Goal: Contribute content

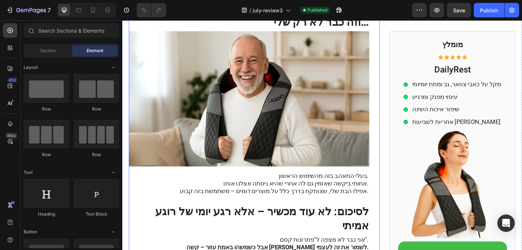
scroll to position [1136, 0]
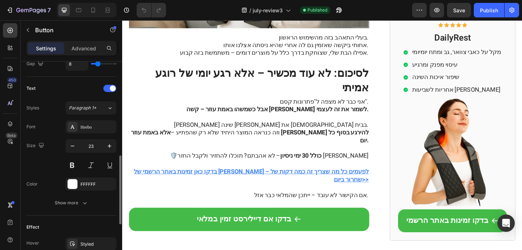
scroll to position [424, 0]
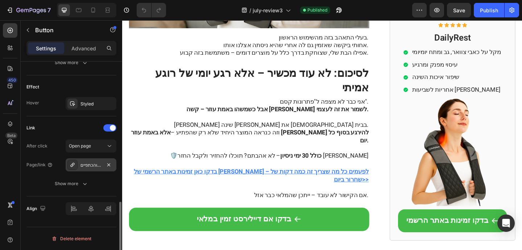
click at [84, 163] on div "דיילירסט - מכשיר עיסוי לצוואר והכתפיים" at bounding box center [90, 165] width 21 height 7
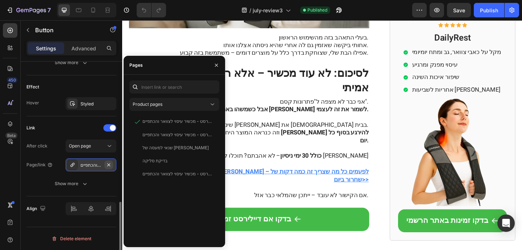
click at [109, 166] on icon "button" at bounding box center [109, 165] width 6 height 6
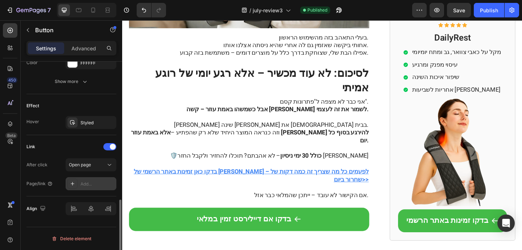
scroll to position [406, 0]
click at [91, 186] on div "Add..." at bounding box center [97, 184] width 34 height 7
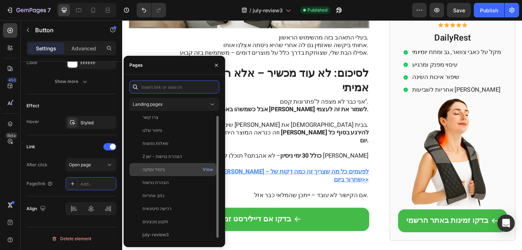
scroll to position [0, 0]
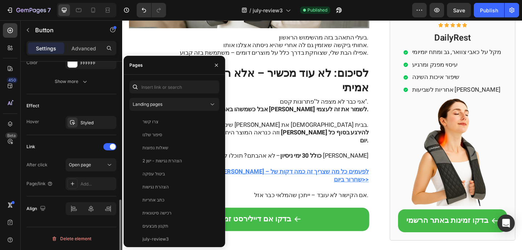
click at [52, 147] on div "Link" at bounding box center [71, 147] width 90 height 12
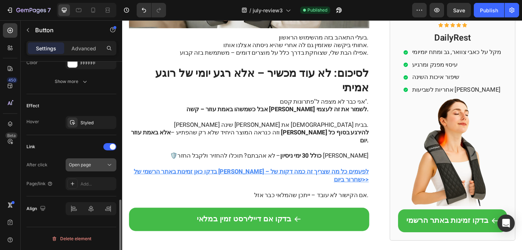
click at [80, 167] on span "Open page" at bounding box center [80, 164] width 22 height 5
click at [72, 153] on div "Link After click Open page Page/link Add..." at bounding box center [71, 165] width 90 height 49
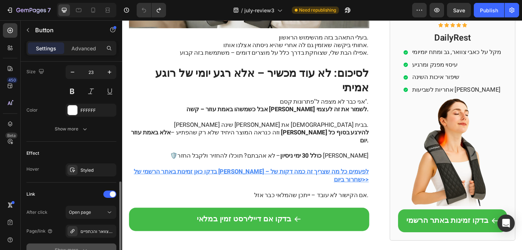
scroll to position [414, 0]
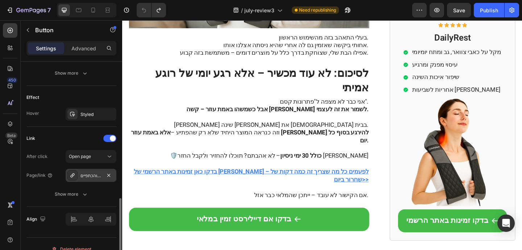
click at [72, 176] on icon at bounding box center [72, 175] width 4 height 4
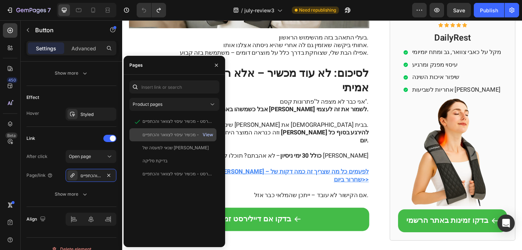
click at [205, 134] on div "View" at bounding box center [208, 135] width 11 height 7
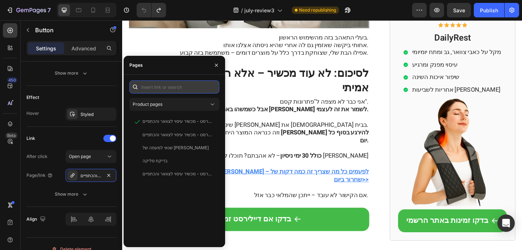
click at [167, 91] on input "text" at bounding box center [174, 86] width 90 height 13
paste input "[URL][DOMAIN_NAME]"
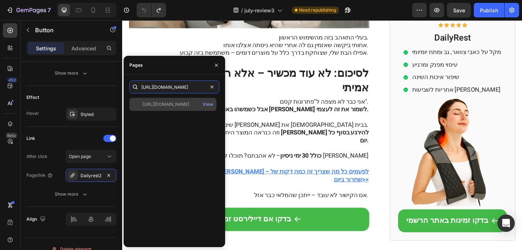
type input "[URL][DOMAIN_NAME]"
click at [171, 108] on div "[URL][DOMAIN_NAME] View" at bounding box center [172, 104] width 87 height 13
click at [208, 104] on div "View" at bounding box center [208, 104] width 11 height 7
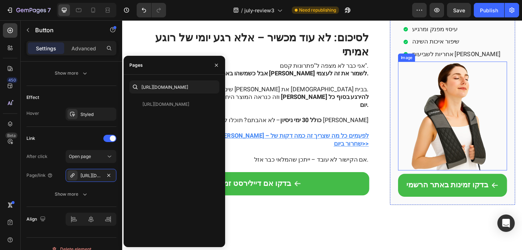
scroll to position [1214, 0]
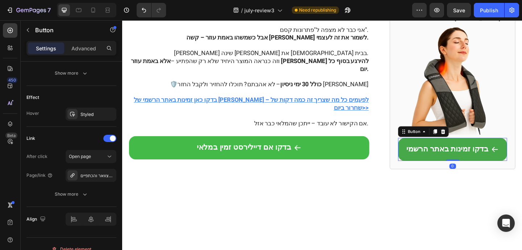
click at [439, 174] on link "בדקו זמינות באתר הרשמי" at bounding box center [481, 160] width 119 height 25
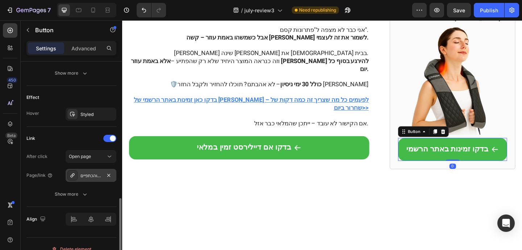
click at [82, 175] on div "דיילירסט - מכשיר עיסוי לצוואר והכתפיים" at bounding box center [90, 176] width 21 height 7
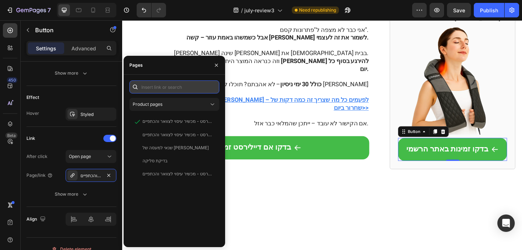
click at [154, 89] on input "text" at bounding box center [174, 86] width 90 height 13
paste input "[URL][DOMAIN_NAME]"
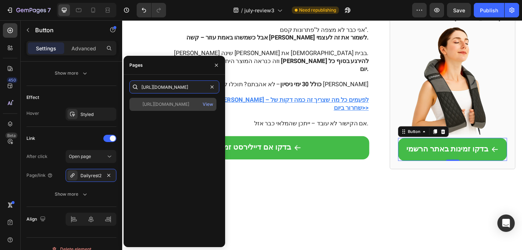
type input "[URL][DOMAIN_NAME]"
click at [164, 104] on div "[URL][DOMAIN_NAME]" at bounding box center [165, 104] width 47 height 7
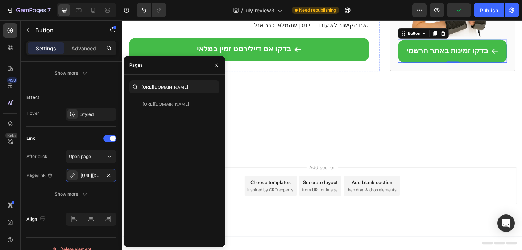
scroll to position [1468, 0]
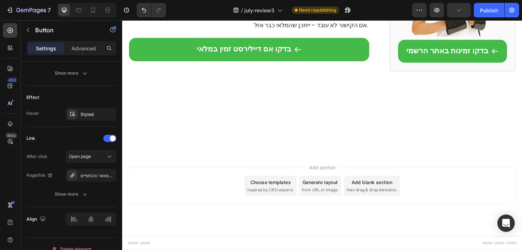
click at [90, 177] on div "דיילירסט - מכשיר עיסוי לצוואר והכתפיים" at bounding box center [90, 176] width 21 height 7
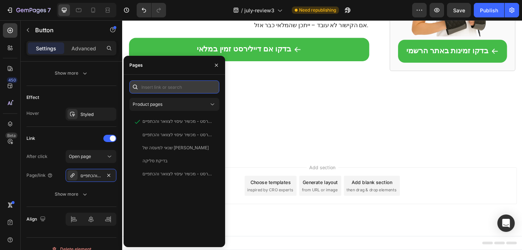
click at [179, 89] on input "text" at bounding box center [174, 86] width 90 height 13
paste input "[URL][DOMAIN_NAME]"
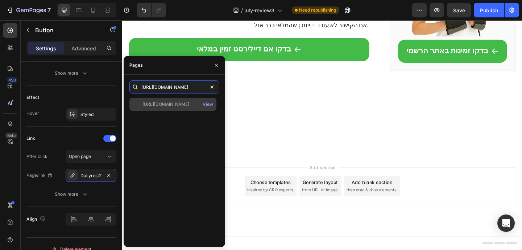
type input "[URL][DOMAIN_NAME]"
click at [179, 108] on div "[URL][DOMAIN_NAME] View" at bounding box center [172, 104] width 87 height 13
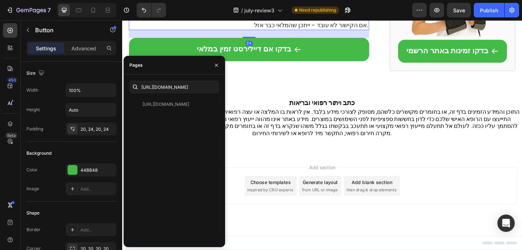
click at [329, 21] on p "בדקו כאן זמינות באתר הרשמי של [PERSON_NAME] – לפעמים כל מה שצריך זה כמה דקות של…" at bounding box center [260, 8] width 260 height 25
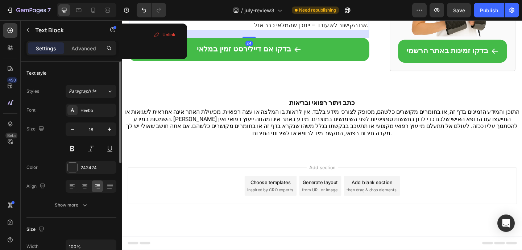
click at [348, 13] on u "בדקו כאן זמינות באתר הרשמי של [PERSON_NAME] – לפעמים כל מה שצריך זה כמה דקות של…" at bounding box center [261, 4] width 255 height 18
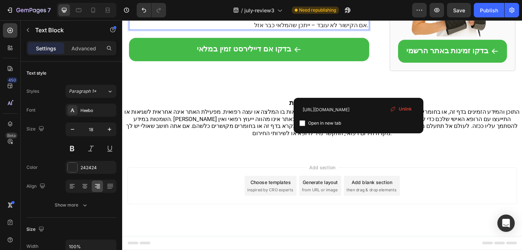
click at [399, 111] on span "Unlink" at bounding box center [405, 109] width 13 height 7
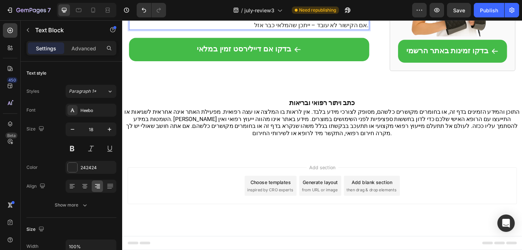
click at [363, 13] on u "בדקו כאן זמינות באתר הרשמי של [PERSON_NAME] – לפעמים כל מה שצריך זה כמה דקות של…" at bounding box center [261, 4] width 255 height 18
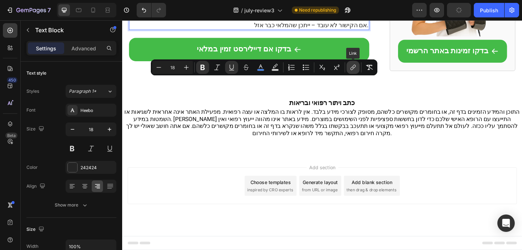
click at [352, 66] on icon "Editor contextual toolbar" at bounding box center [352, 67] width 7 height 7
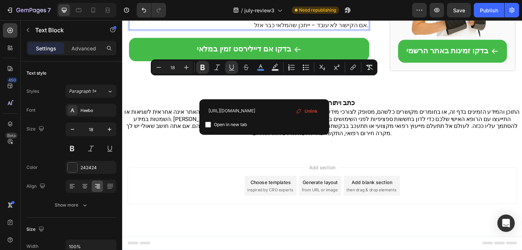
type input "[URL][DOMAIN_NAME]"
click at [211, 126] on label "Open in new tab" at bounding box center [229, 124] width 36 height 9
checkbox input "true"
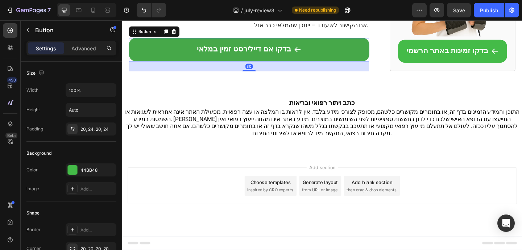
click at [363, 65] on link "בדקו אם דיילירסט זמין במלאי" at bounding box center [259, 52] width 261 height 25
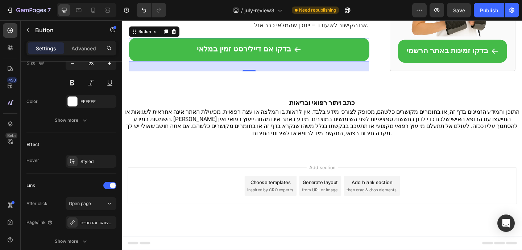
scroll to position [424, 0]
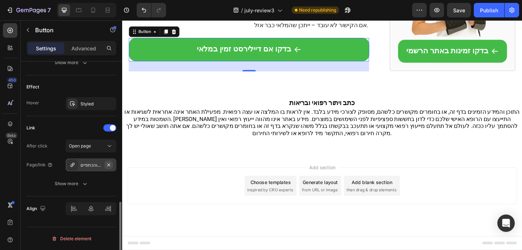
click at [108, 165] on icon "button" at bounding box center [108, 164] width 3 height 3
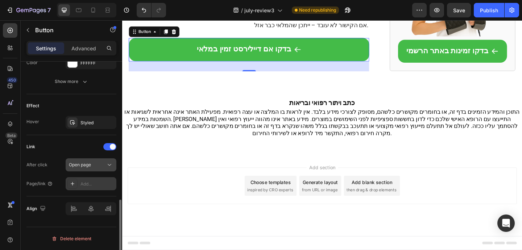
scroll to position [406, 0]
click at [86, 181] on div "Add..." at bounding box center [97, 184] width 34 height 7
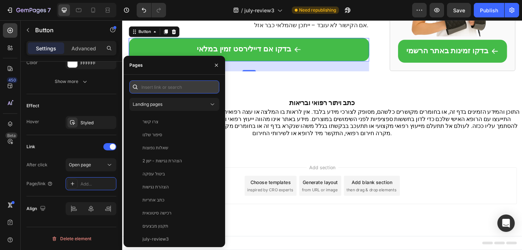
click at [162, 90] on input "text" at bounding box center [174, 86] width 90 height 13
paste input "[URL][DOMAIN_NAME]"
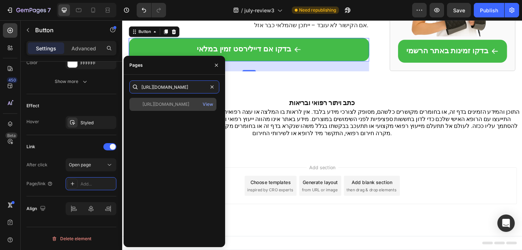
type input "[URL][DOMAIN_NAME]"
click at [188, 108] on div "[URL][DOMAIN_NAME] View" at bounding box center [172, 104] width 87 height 13
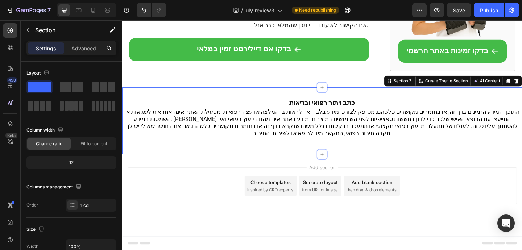
click at [299, 166] on div "כתב ויתור רפואי ובריאות Heading התוכן והמידע הזמינים בדף זה, או בחומרים מקושרים…" at bounding box center [339, 129] width 435 height 73
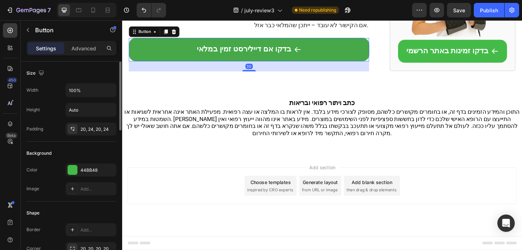
click at [204, 65] on link "בדקו אם דיילירסט זמין במלאי" at bounding box center [259, 52] width 261 height 25
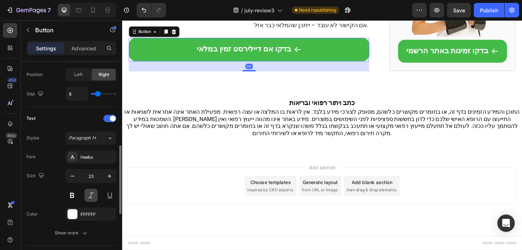
scroll to position [424, 0]
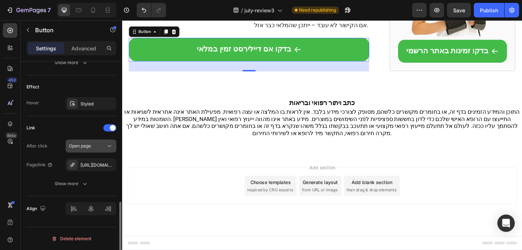
click at [91, 151] on button "Open page" at bounding box center [91, 146] width 51 height 13
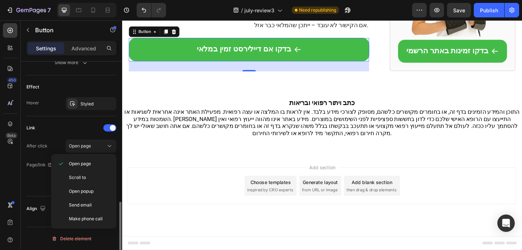
click at [92, 138] on div "Link After click Open page Page/link [URL][DOMAIN_NAME] Show more" at bounding box center [71, 156] width 90 height 68
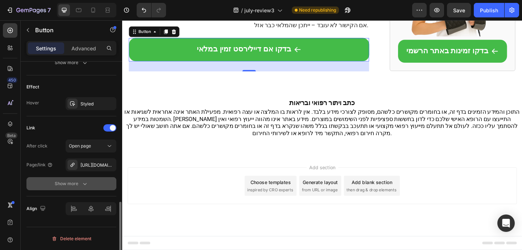
click at [78, 183] on div "Show more" at bounding box center [72, 183] width 34 height 7
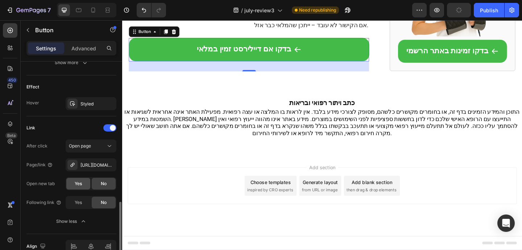
click at [77, 183] on span "Yes" at bounding box center [78, 183] width 7 height 7
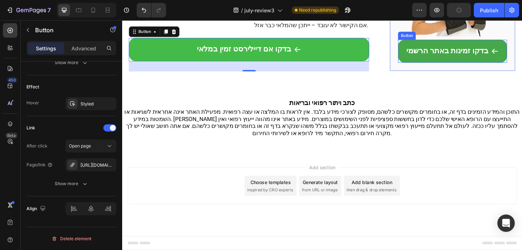
click at [442, 67] on link "בדקו זמינות באתר הרשמי" at bounding box center [481, 53] width 119 height 25
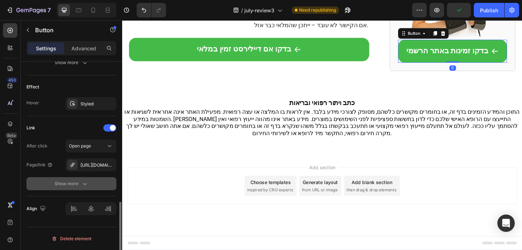
click at [82, 185] on icon "button" at bounding box center [84, 183] width 7 height 7
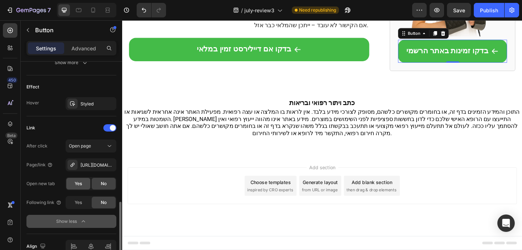
click at [82, 188] on div "Yes" at bounding box center [78, 184] width 24 height 12
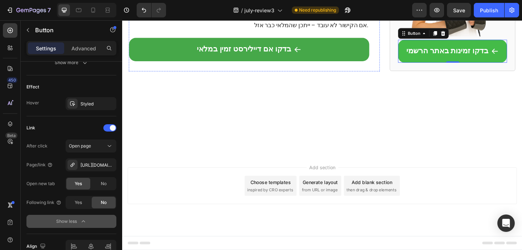
scroll to position [1825, 0]
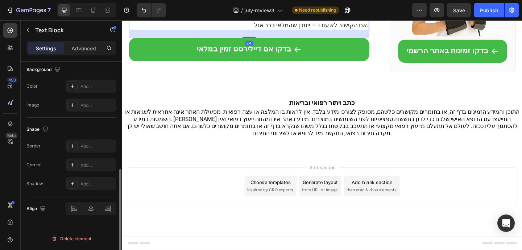
click at [351, 13] on u "בדקו כאן זמינות באתר הרשמי של [PERSON_NAME] – לפעמים כל מה שצריך זה כמה דקות של…" at bounding box center [261, 4] width 255 height 18
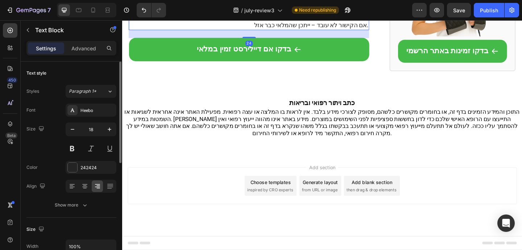
click at [350, 13] on u "בדקו כאן זמינות באתר הרשמי של [PERSON_NAME] – לפעמים כל מה שצריך זה כמה דקות של…" at bounding box center [261, 4] width 255 height 18
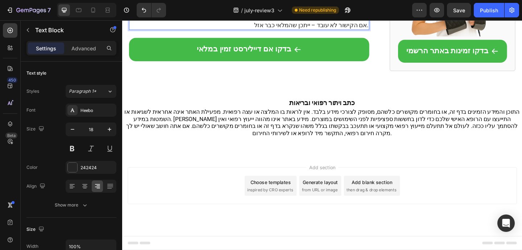
click at [350, 13] on u "בדקו כאן זמינות באתר הרשמי של [PERSON_NAME] – לפעמים כל מה שצריך זה כמה דקות של…" at bounding box center [261, 4] width 255 height 18
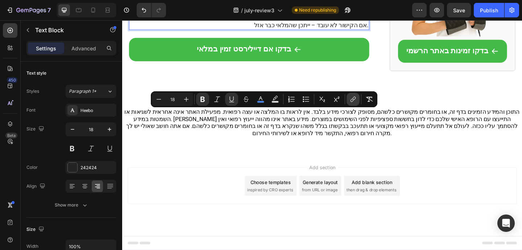
click at [353, 97] on icon "Editor contextual toolbar" at bounding box center [353, 99] width 3 height 4
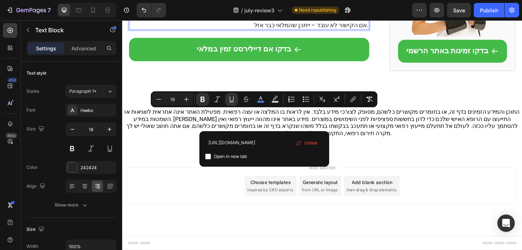
type input "[URL][DOMAIN_NAME]"
click at [209, 157] on input "Editor contextual toolbar" at bounding box center [208, 157] width 6 height 6
checkbox input "true"
click at [333, 21] on p "בדקו כאן זמינות באתר הרשמי של [PERSON_NAME] – לפעמים כל מה שצריך זה כמה דקות של…" at bounding box center [260, 8] width 260 height 25
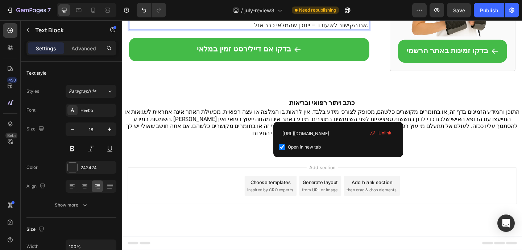
click at [356, 13] on u "בדקו כאן זמינות באתר הרשמי של [PERSON_NAME] – לפעמים כל מה שצריך זה כמה דקות של…" at bounding box center [261, 4] width 255 height 18
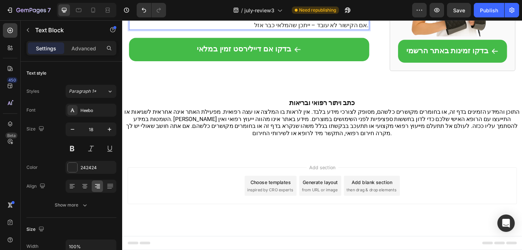
click at [356, 13] on u "בדקו כאן זמינות באתר הרשמי של [PERSON_NAME] – לפעמים כל מה שצריך זה כמה דקות של…" at bounding box center [261, 4] width 255 height 18
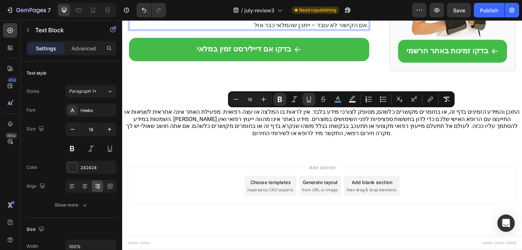
click at [356, 13] on u "בדקו כאן זמינות באתר הרשמי של [PERSON_NAME] – לפעמים כל מה שצריך זה כמה דקות של…" at bounding box center [261, 4] width 255 height 18
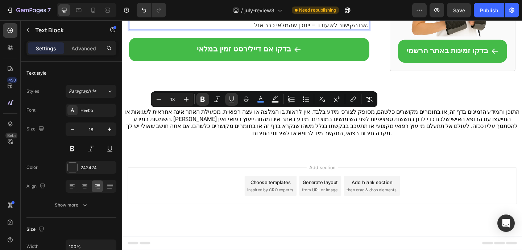
click at [355, 13] on u "בדקו כאן זמינות באתר הרשמי של [PERSON_NAME] – לפעמים כל מה שצריך זה כמה דקות של…" at bounding box center [261, 4] width 255 height 18
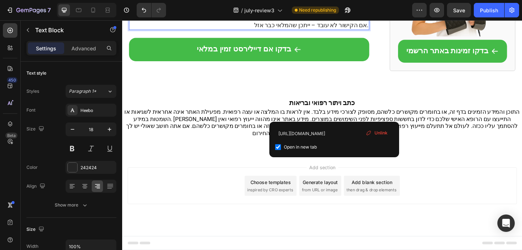
click at [362, 13] on u "בדקו כאן זמינות באתר הרשמי של [PERSON_NAME] – לפעמים כל מה שצריך זה כמה דקות של…" at bounding box center [261, 4] width 255 height 18
click at [213, 13] on u "בדקו כאן זמינות באתר הרשמי של [PERSON_NAME] – לפעמים כל מה שצריך זה כמה דקות של…" at bounding box center [261, 4] width 255 height 18
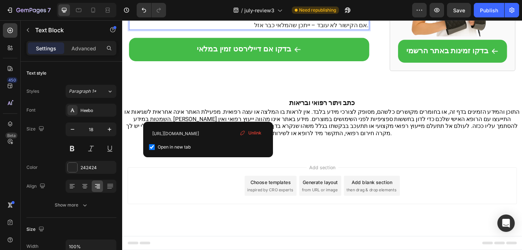
click at [352, 13] on u "בדקו כאן זמינות באתר הרשמי של [PERSON_NAME] – לפעמים כל מה שצריך זה כמה דקות של…" at bounding box center [261, 4] width 255 height 18
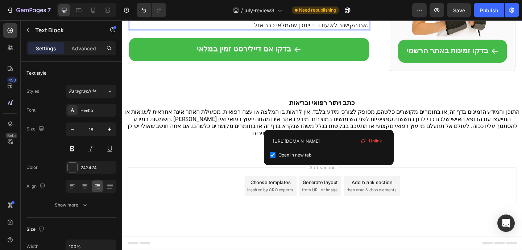
click at [377, 13] on u "בדקו כאן זמינות באתר הרשמי של [PERSON_NAME] – לפעמים כל מה שצריך זה כמה דקות של…" at bounding box center [261, 4] width 255 height 18
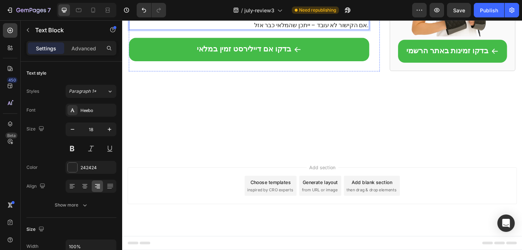
scroll to position [1489, 0]
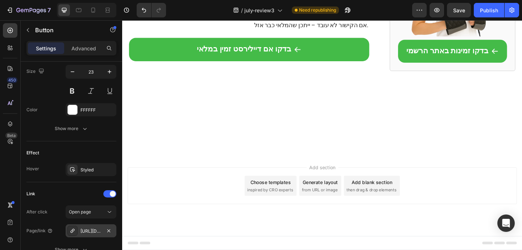
scroll to position [424, 0]
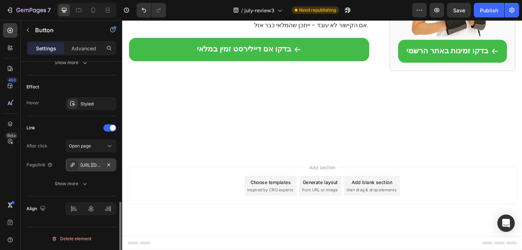
click at [94, 166] on div "[URL][DOMAIN_NAME]" at bounding box center [90, 165] width 21 height 7
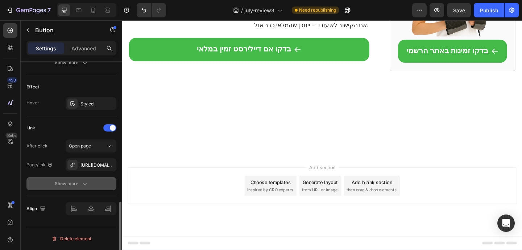
click at [67, 184] on div "Show more" at bounding box center [72, 183] width 34 height 7
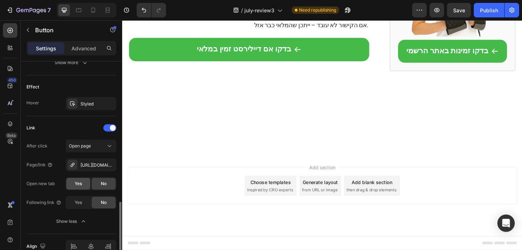
click at [74, 184] on div "Yes" at bounding box center [78, 184] width 24 height 12
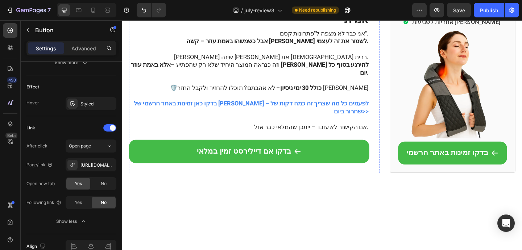
scroll to position [1198, 0]
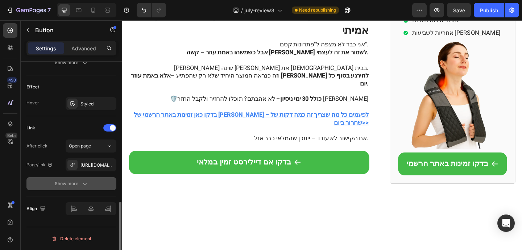
click at [84, 186] on icon "button" at bounding box center [84, 183] width 7 height 7
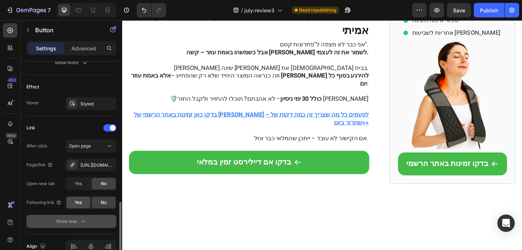
scroll to position [432, 0]
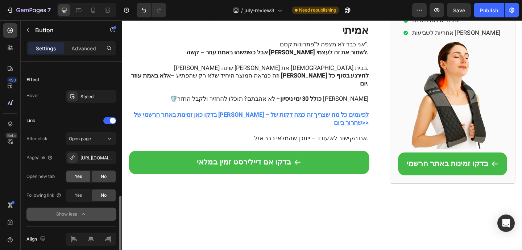
click at [79, 179] on span "Yes" at bounding box center [78, 176] width 7 height 7
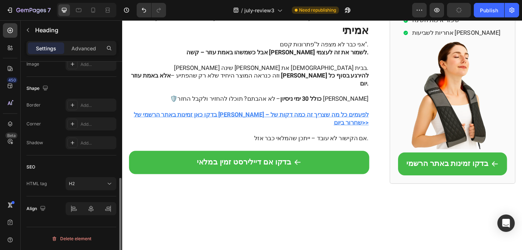
scroll to position [0, 0]
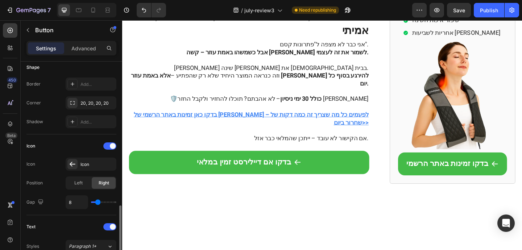
scroll to position [298, 0]
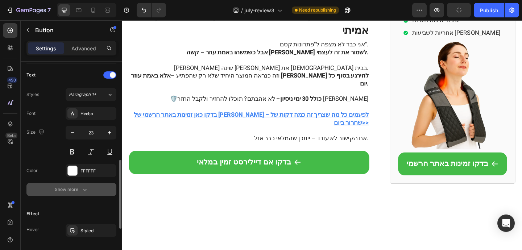
click at [84, 192] on icon "button" at bounding box center [84, 189] width 7 height 7
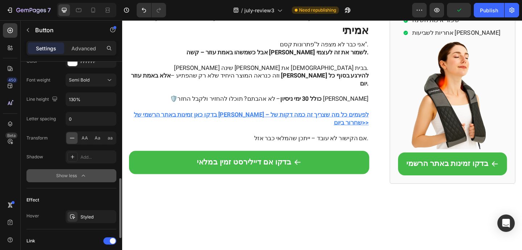
scroll to position [520, 0]
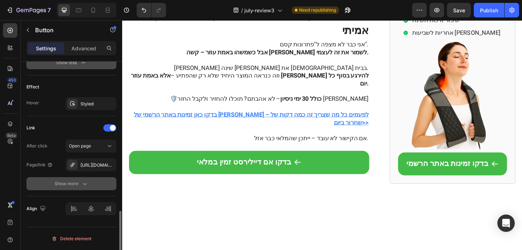
click at [70, 186] on div "Show more" at bounding box center [72, 183] width 34 height 7
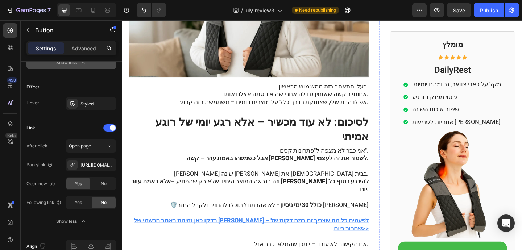
scroll to position [1089, 0]
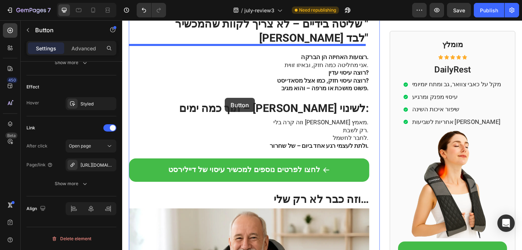
scroll to position [747, 0]
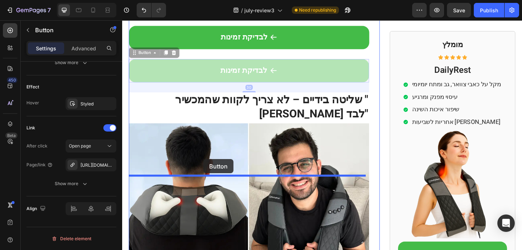
drag, startPoint x: 150, startPoint y: 179, endPoint x: 211, endPoint y: 171, distance: 61.0
click at [211, 171] on div "Header DailyRest Text Block Text Block Row Row המכשיר הביתי שעוזר לאלפי אנשים ב…" at bounding box center [339, 165] width 435 height 1782
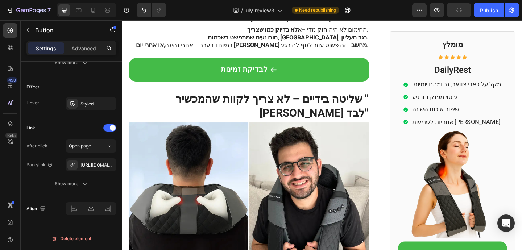
scroll to position [839, 0]
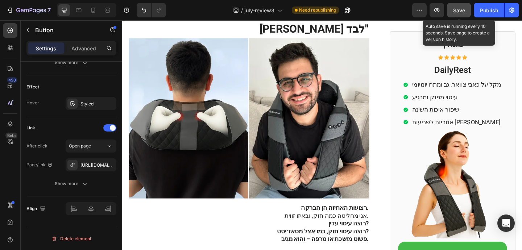
click at [454, 8] on span "Save" at bounding box center [459, 10] width 12 height 6
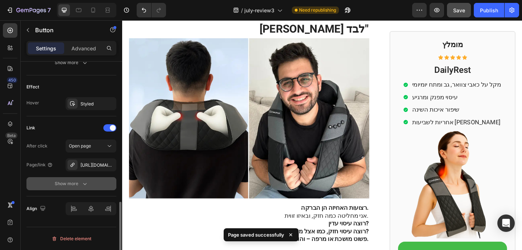
click at [80, 188] on button "Show more" at bounding box center [71, 183] width 90 height 13
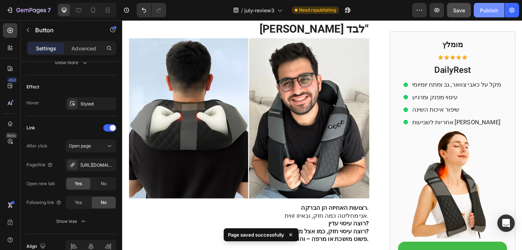
click at [490, 9] on div "Publish" at bounding box center [489, 11] width 18 height 8
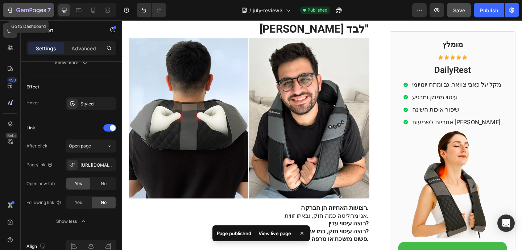
click at [9, 7] on icon "button" at bounding box center [9, 10] width 7 height 7
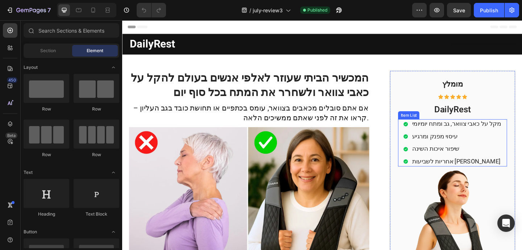
click at [521, 151] on div "מקל על כאבי צוואר, גב ומתח יומיומי עיסוי מפנק ומרגיע שיפור איכות השינה אחריות ל…" at bounding box center [481, 153] width 119 height 51
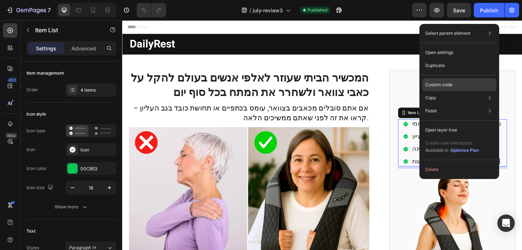
click at [449, 85] on p "Custom code" at bounding box center [438, 85] width 27 height 7
type input "100%"
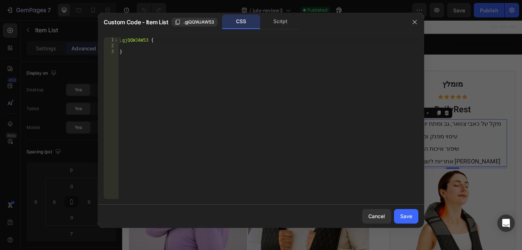
click at [151, 40] on div ".gjQQWJAW53 { }" at bounding box center [268, 123] width 300 height 173
paste textarea "}"
type textarea "}{"
click at [136, 55] on div ".gjQQWJAW53 .gp-icon-list-wrapper [ data-gp-text ] { text-align : right ; } { }" at bounding box center [268, 123] width 300 height 173
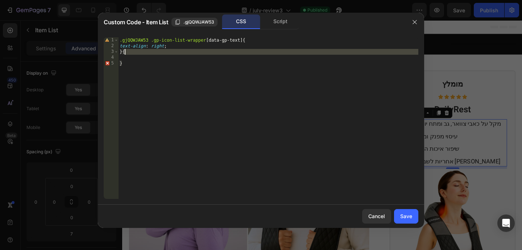
drag, startPoint x: 133, startPoint y: 55, endPoint x: 128, endPoint y: 54, distance: 5.5
click at [128, 54] on div ".gjQQWJAW53 .gp-icon-list-wrapper [ data-gp-text ] { text-align : right ; } { }" at bounding box center [268, 123] width 300 height 173
type textarea "}"
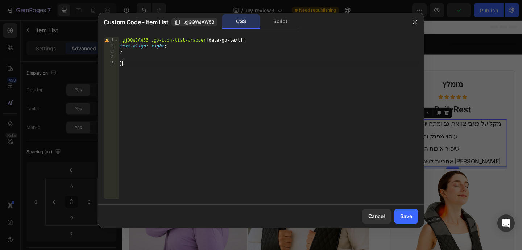
click at [130, 62] on div ".gjQQWJAW53 .gp-icon-list-wrapper [ data-gp-text ] { text-align : right ; } }" at bounding box center [268, 123] width 300 height 173
type textarea "}"
click at [405, 213] on div "Save" at bounding box center [406, 216] width 12 height 8
type input "8"
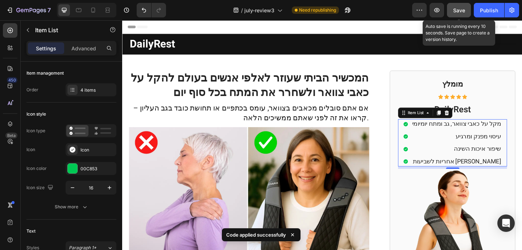
click at [456, 6] on button "Save" at bounding box center [459, 10] width 24 height 14
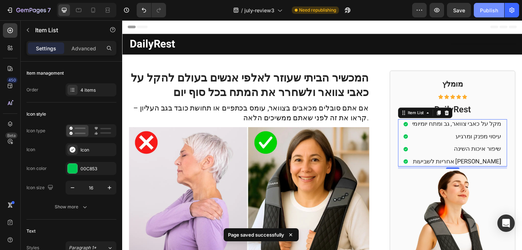
click at [495, 14] on button "Publish" at bounding box center [489, 10] width 30 height 14
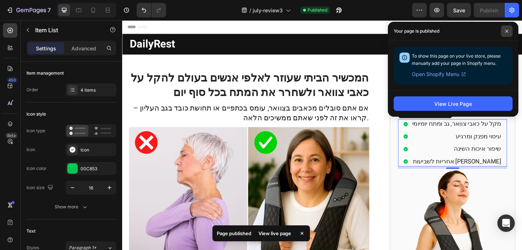
click at [507, 34] on span at bounding box center [507, 31] width 12 height 12
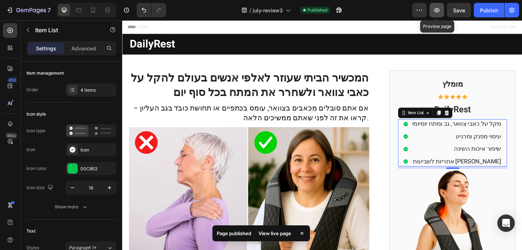
click at [436, 14] on button "button" at bounding box center [436, 10] width 14 height 14
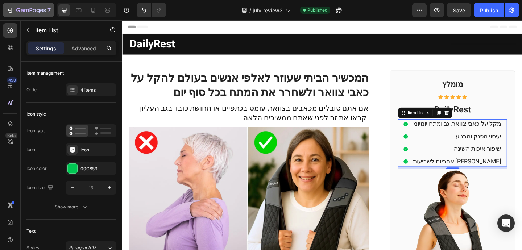
click at [12, 18] on div "7 / july-review3 Published Preview Save Publish" at bounding box center [261, 10] width 522 height 21
click at [13, 16] on button "7" at bounding box center [28, 10] width 51 height 14
